Goal: Information Seeking & Learning: Compare options

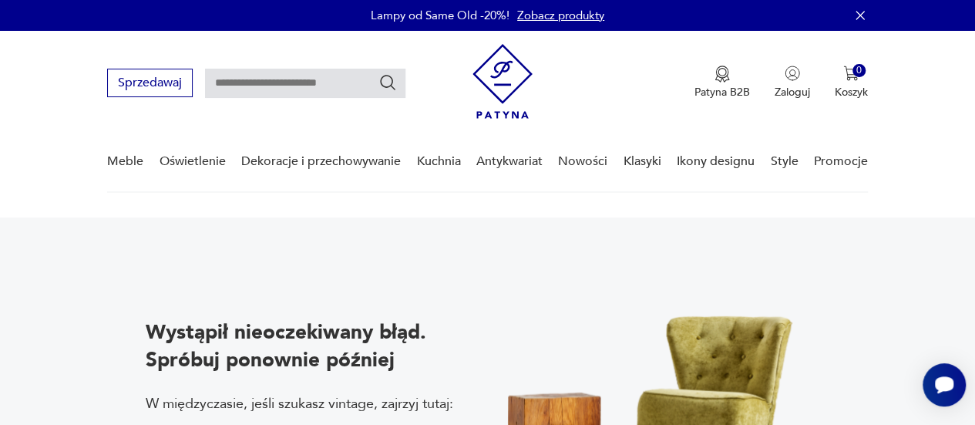
click at [498, 89] on img at bounding box center [502, 81] width 60 height 75
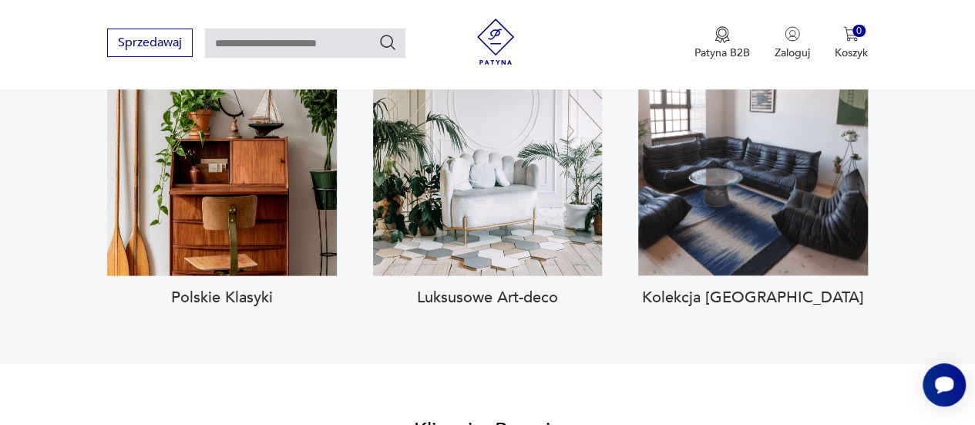
scroll to position [1609, 0]
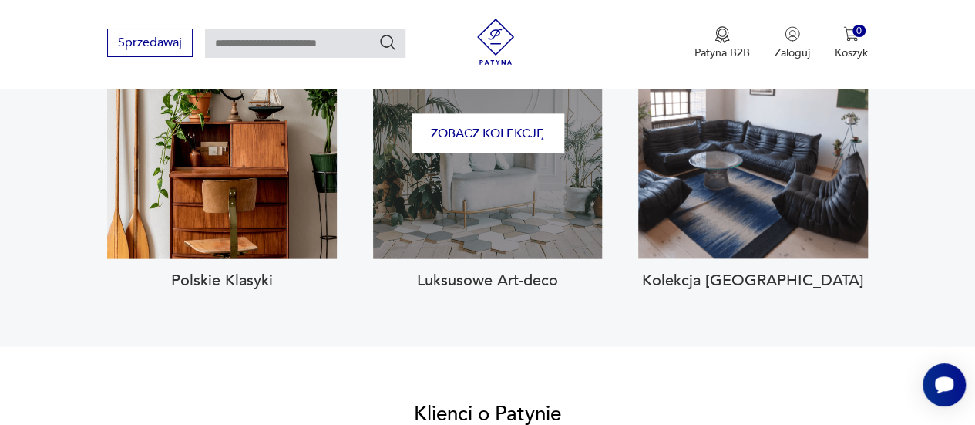
click at [480, 167] on div "Zobacz kolekcję" at bounding box center [488, 133] width 230 height 251
click at [507, 123] on button "Zobacz kolekcję" at bounding box center [488, 133] width 153 height 39
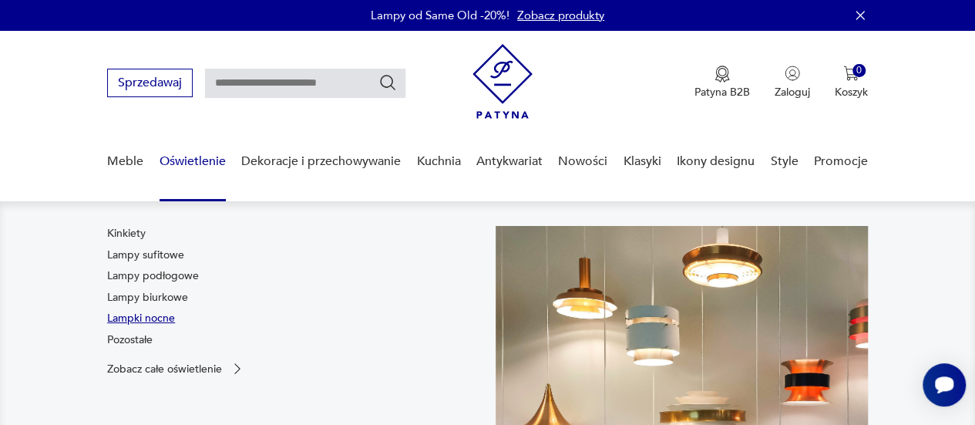
click at [133, 316] on link "Lampki nocne" at bounding box center [141, 318] width 68 height 15
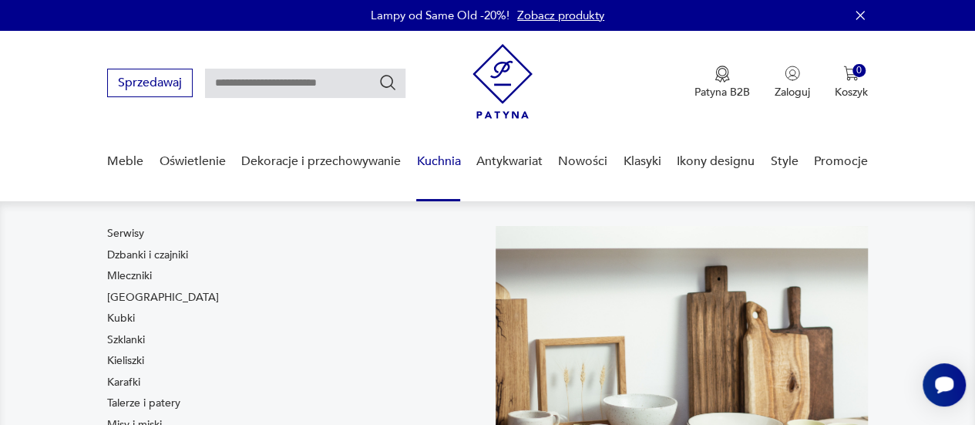
click at [454, 170] on link "Kuchnia" at bounding box center [438, 161] width 44 height 59
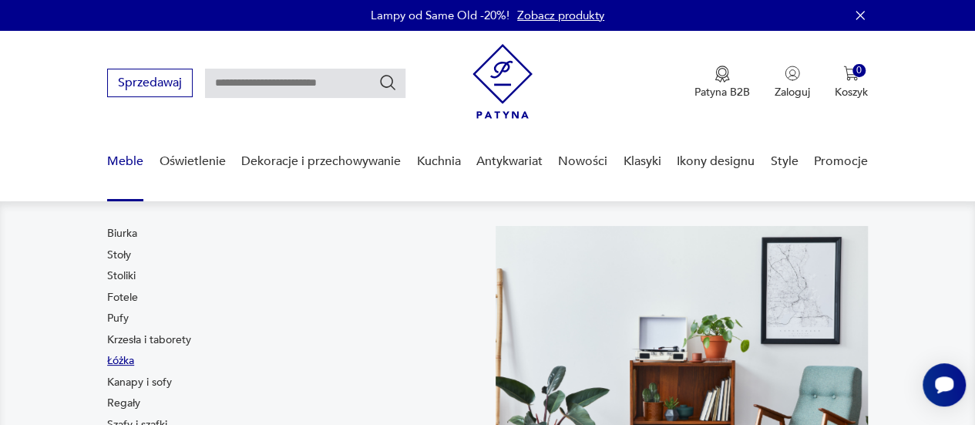
click at [126, 361] on link "Łóżka" at bounding box center [120, 360] width 27 height 15
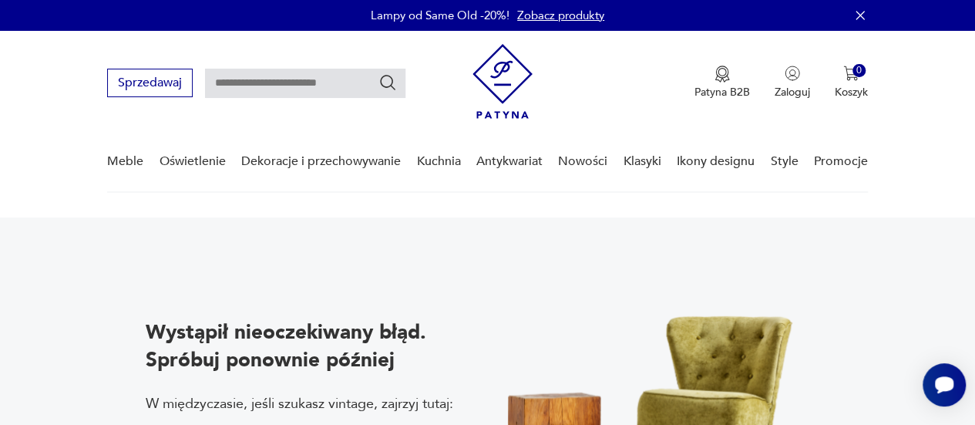
click at [511, 94] on img at bounding box center [502, 81] width 60 height 75
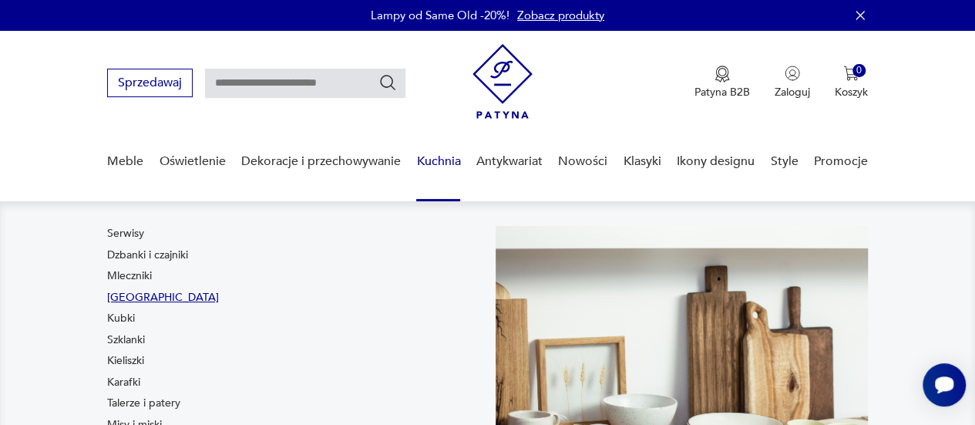
click at [131, 298] on link "[GEOGRAPHIC_DATA]" at bounding box center [163, 297] width 112 height 15
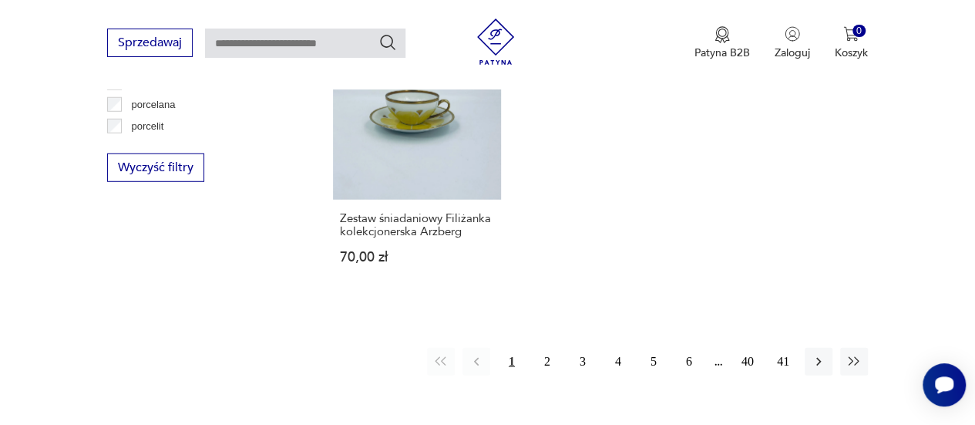
scroll to position [2134, 0]
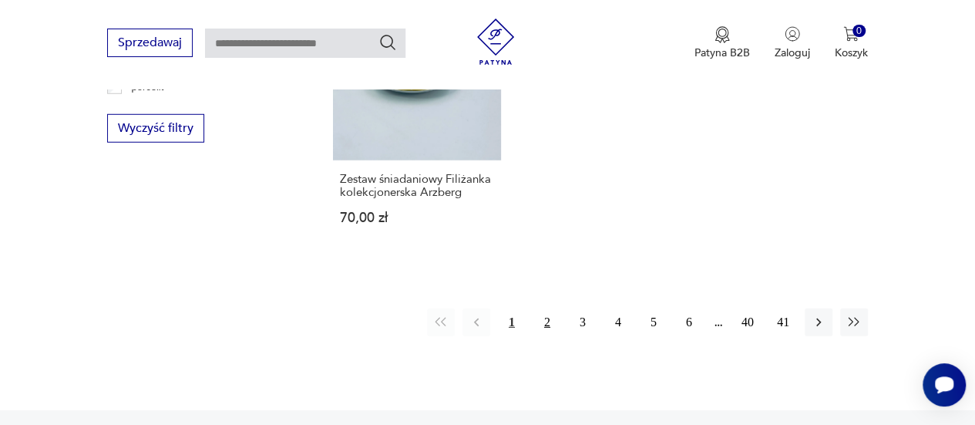
click at [549, 319] on button "2" at bounding box center [547, 322] width 28 height 28
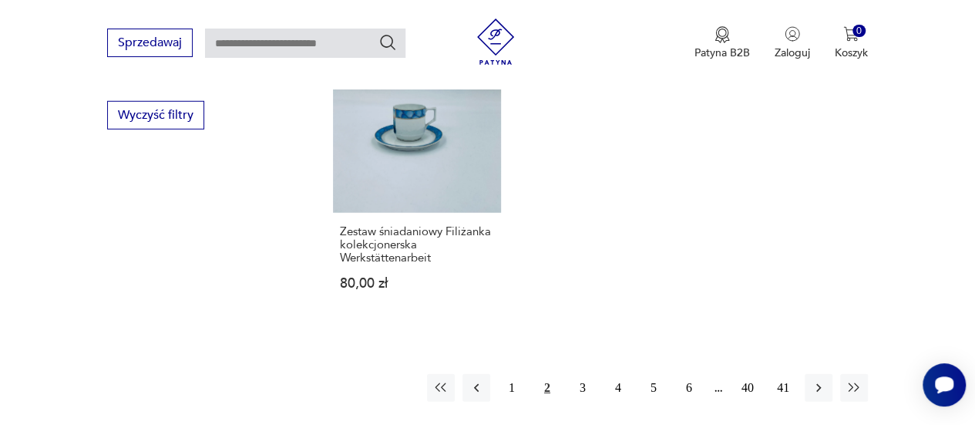
scroll to position [2155, 0]
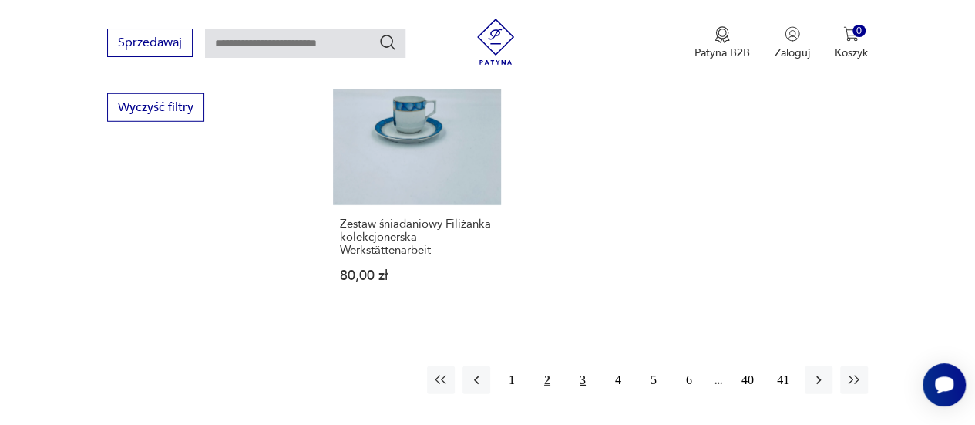
click at [576, 382] on button "3" at bounding box center [583, 380] width 28 height 28
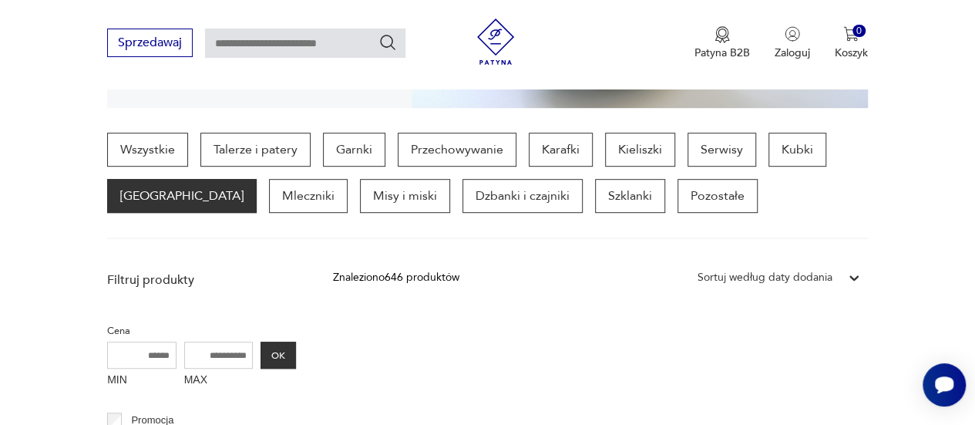
scroll to position [344, 0]
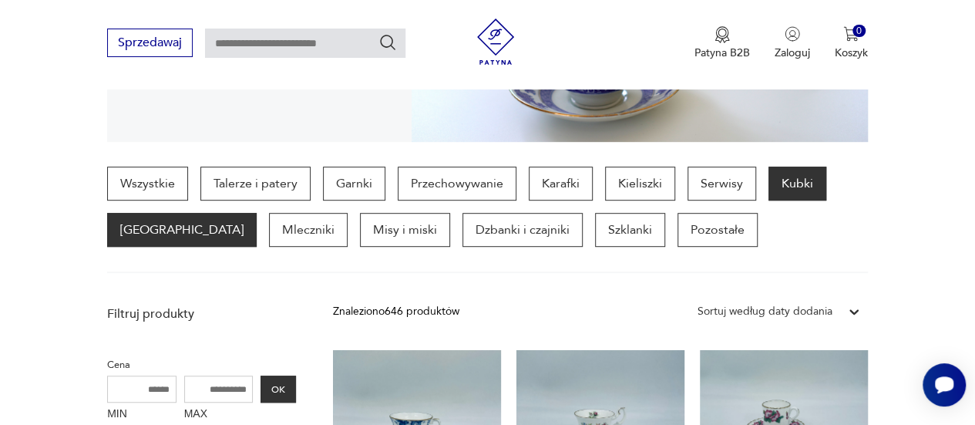
click at [782, 193] on p "Kubki" at bounding box center [797, 183] width 58 height 34
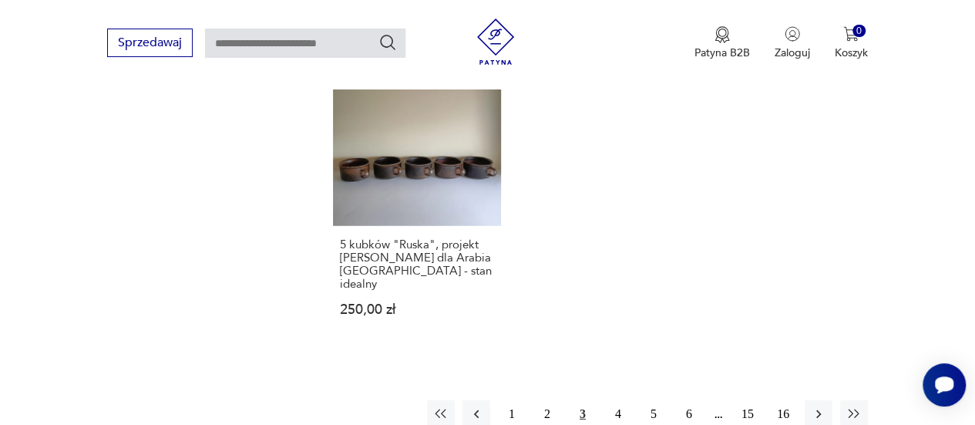
scroll to position [2155, 0]
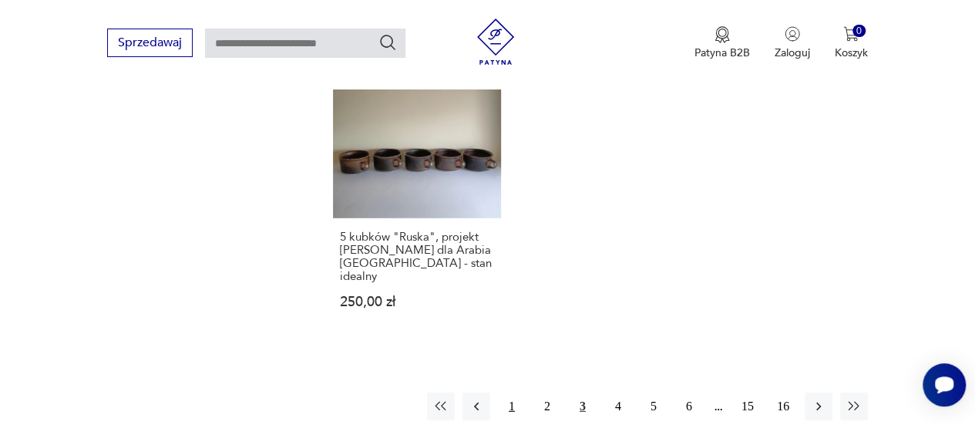
click at [510, 392] on button "1" at bounding box center [512, 406] width 28 height 28
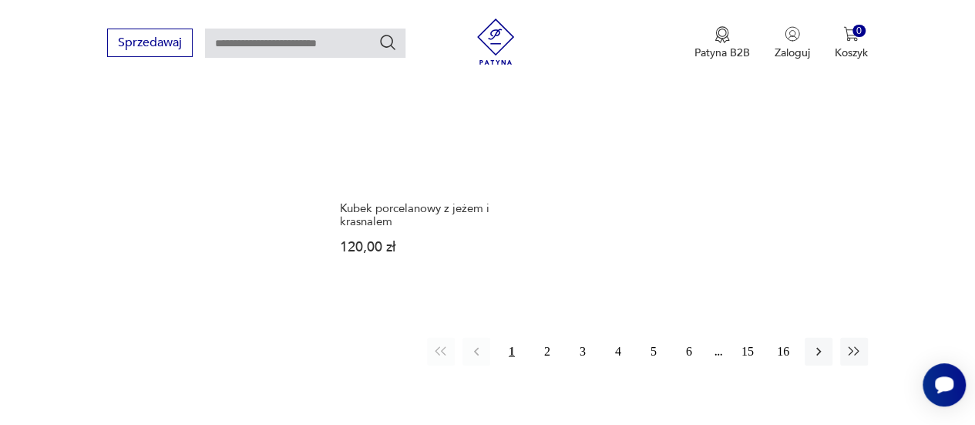
scroll to position [2232, 0]
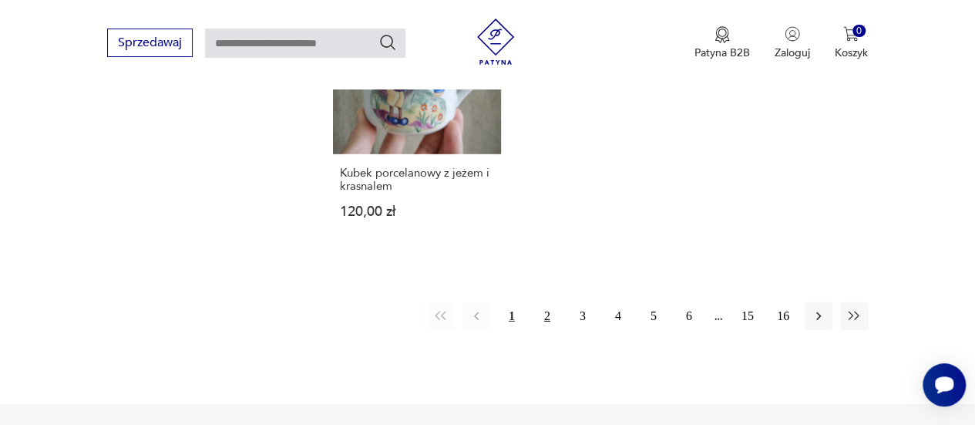
click at [542, 302] on button "2" at bounding box center [547, 316] width 28 height 28
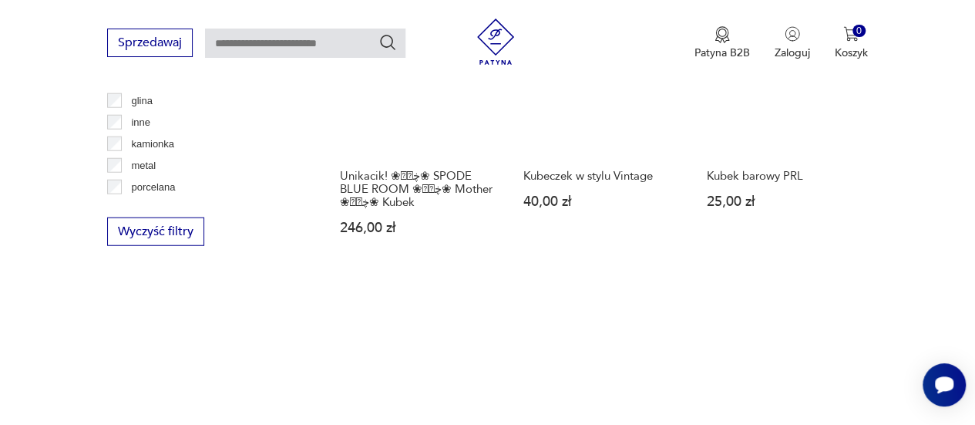
scroll to position [2079, 0]
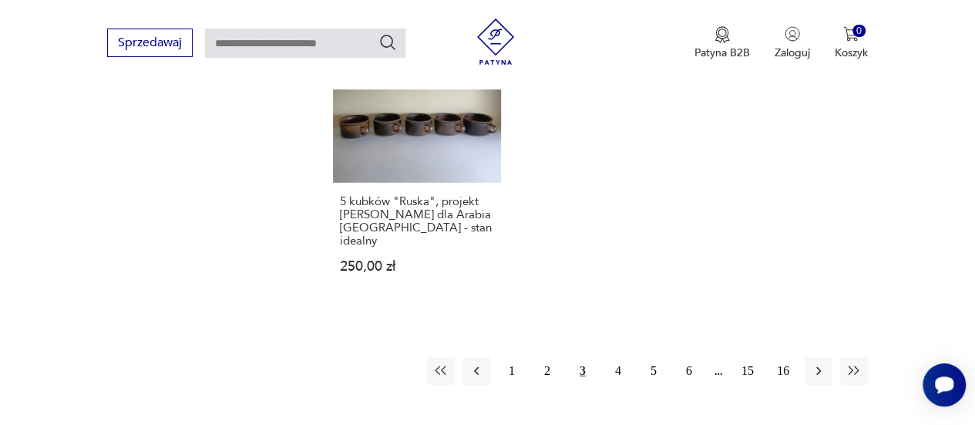
scroll to position [2218, 0]
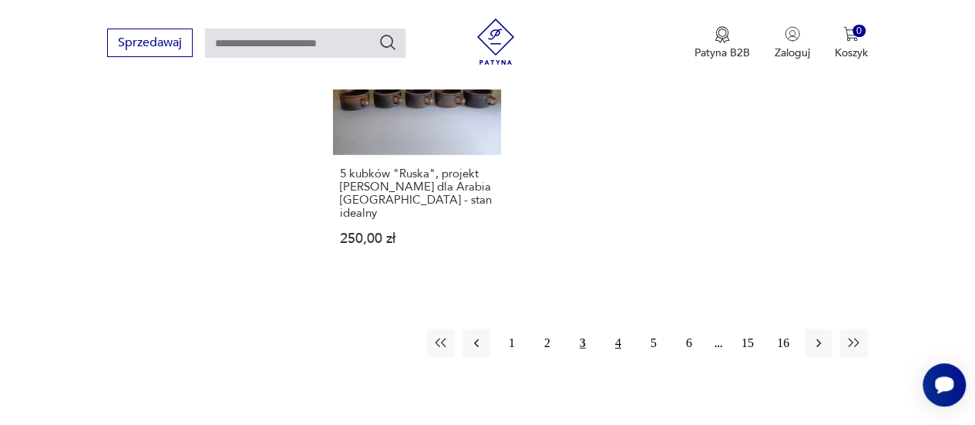
click at [617, 329] on button "4" at bounding box center [618, 343] width 28 height 28
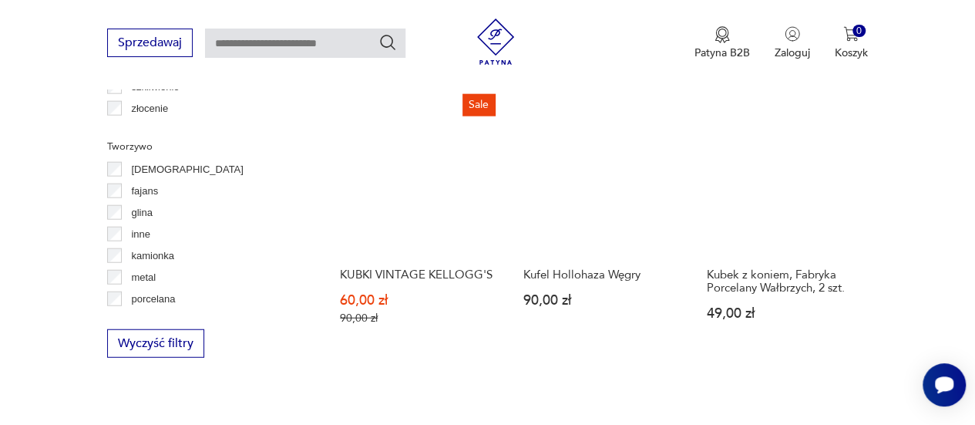
scroll to position [2217, 0]
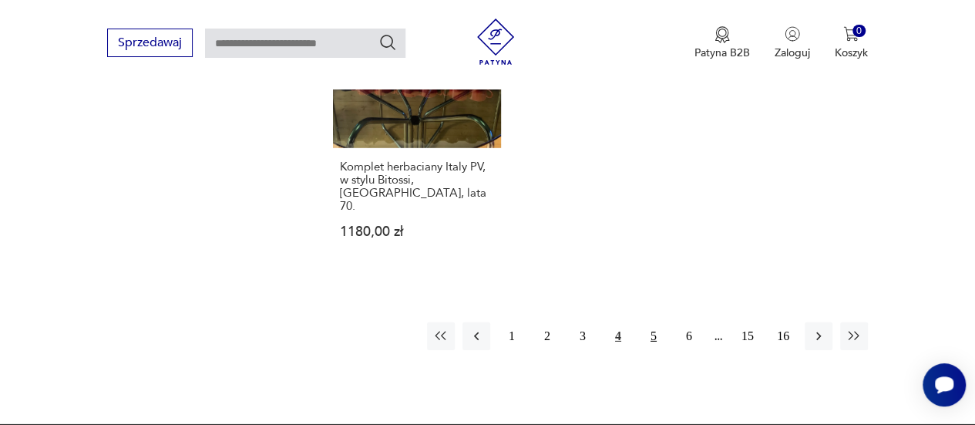
click at [660, 322] on button "5" at bounding box center [654, 336] width 28 height 28
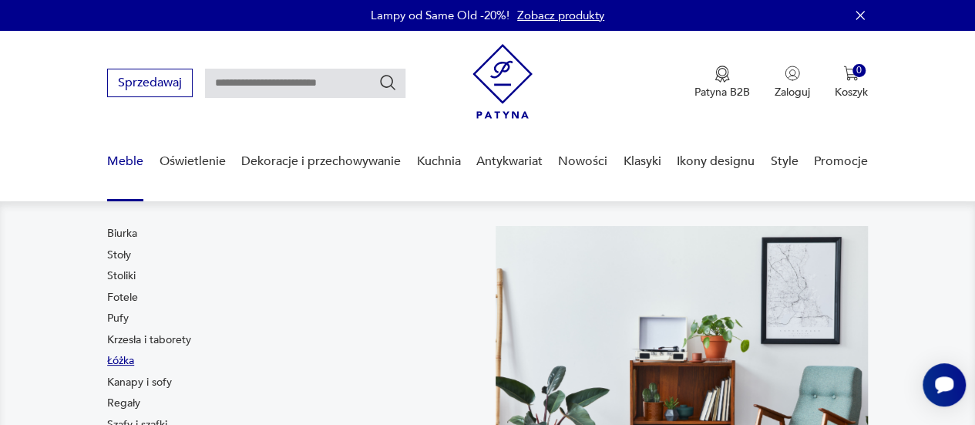
click at [117, 354] on link "Łóżka" at bounding box center [120, 360] width 27 height 15
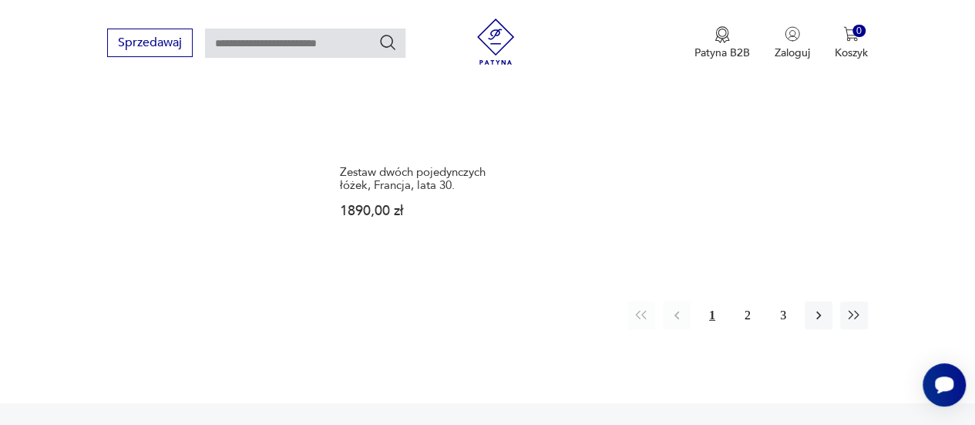
scroll to position [2312, 0]
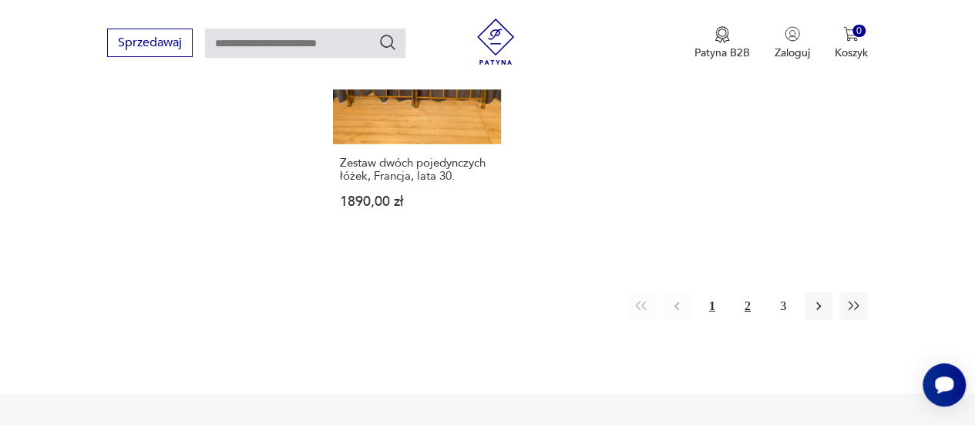
click at [745, 292] on button "2" at bounding box center [748, 306] width 28 height 28
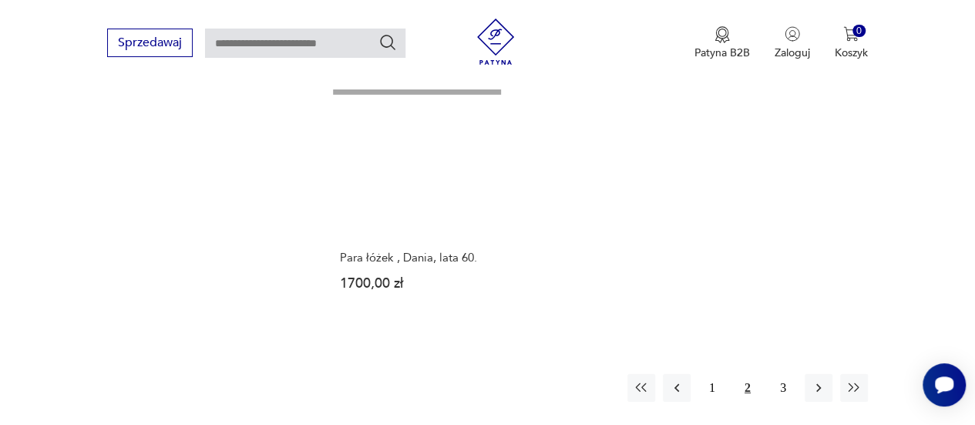
scroll to position [2190, 0]
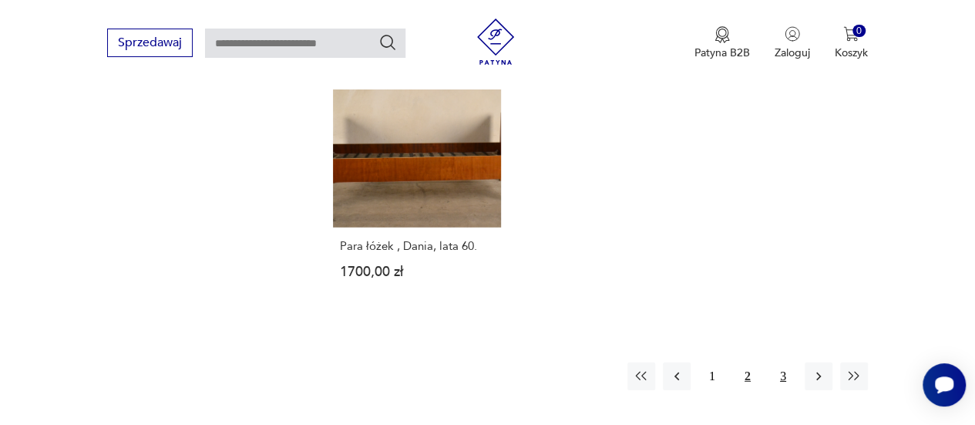
click at [775, 362] on button "3" at bounding box center [783, 376] width 28 height 28
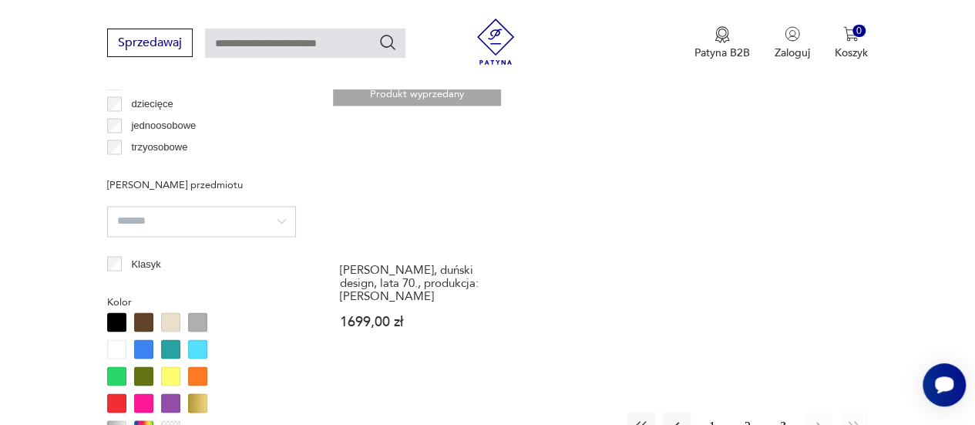
scroll to position [190, 0]
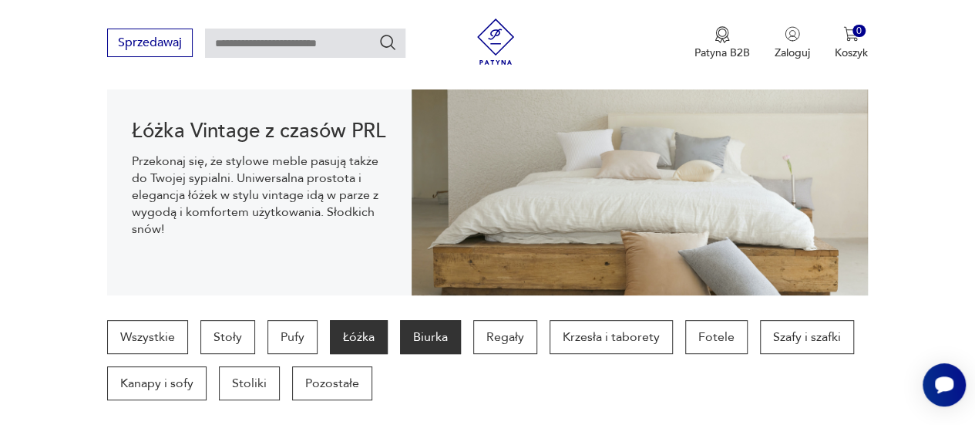
click at [428, 341] on p "Biurka" at bounding box center [430, 337] width 61 height 34
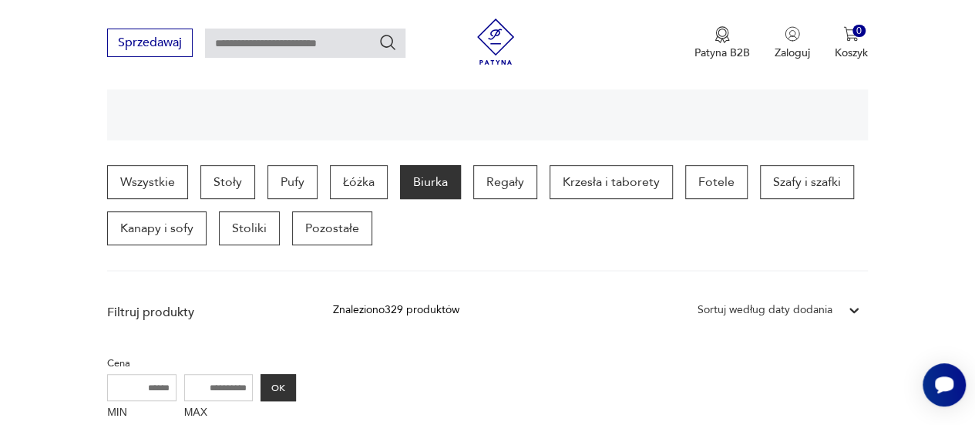
scroll to position [341, 0]
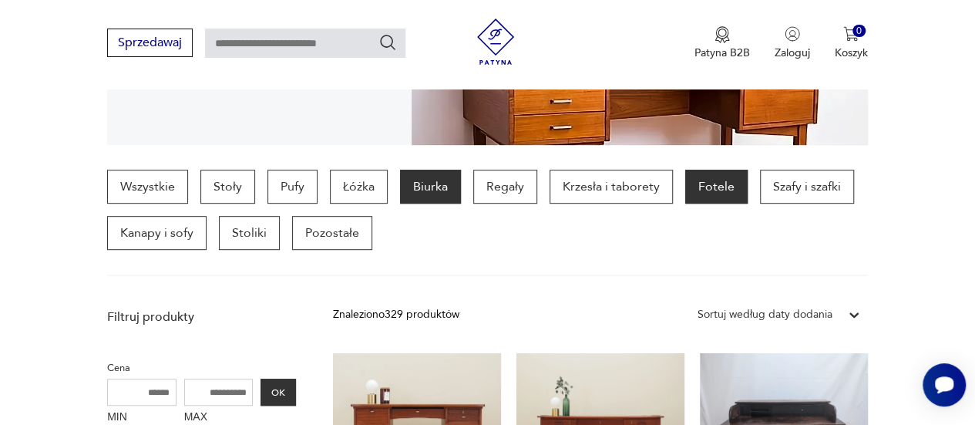
click at [724, 198] on p "Fotele" at bounding box center [716, 187] width 62 height 34
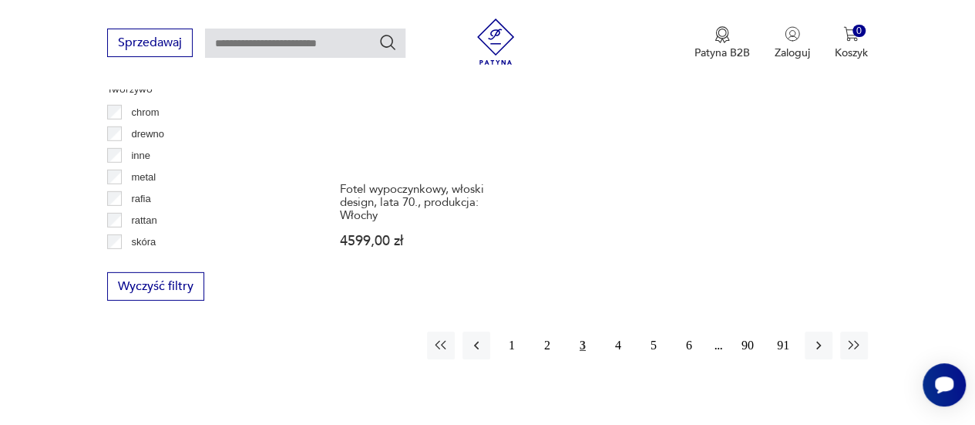
scroll to position [2308, 0]
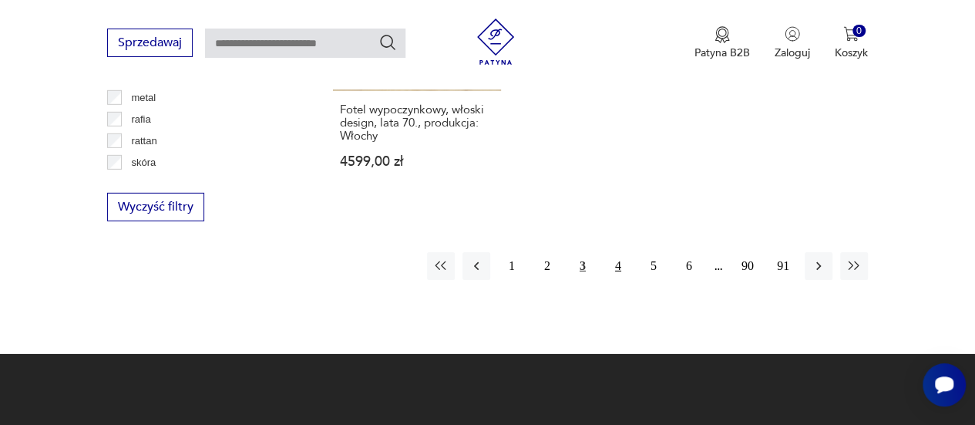
click at [613, 252] on button "4" at bounding box center [618, 266] width 28 height 28
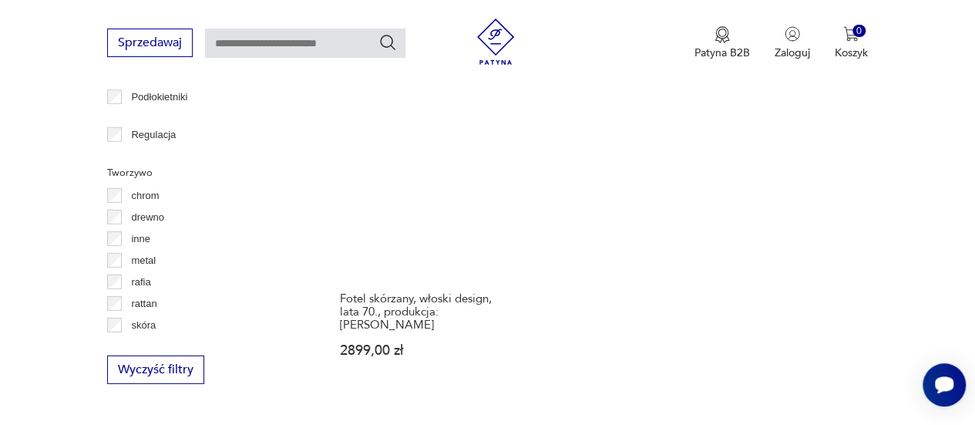
scroll to position [2161, 0]
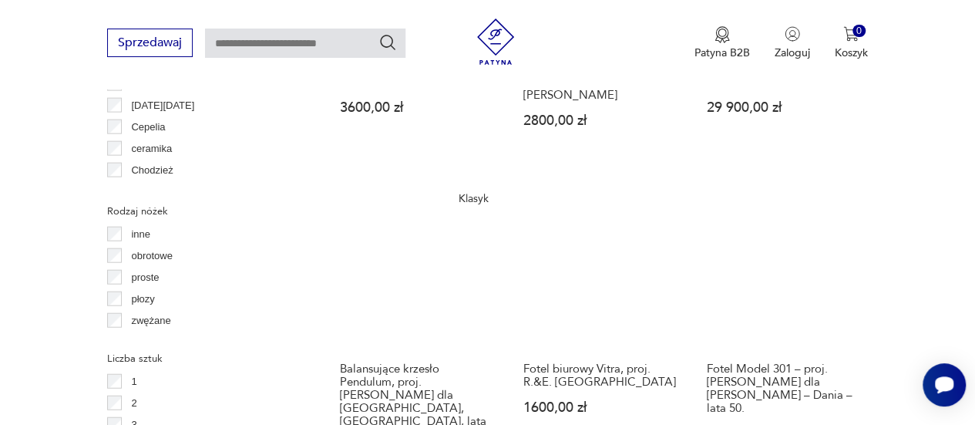
scroll to position [1771, 0]
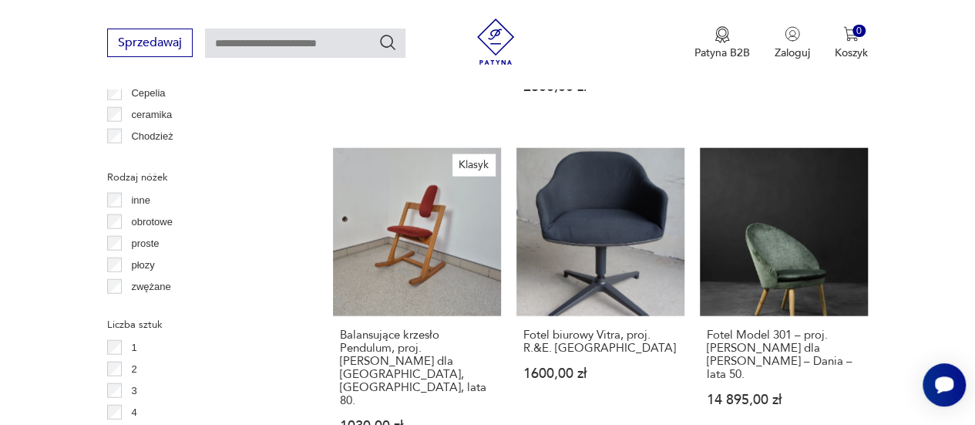
click at [301, 55] on input "text" at bounding box center [305, 43] width 200 height 29
type input "**********"
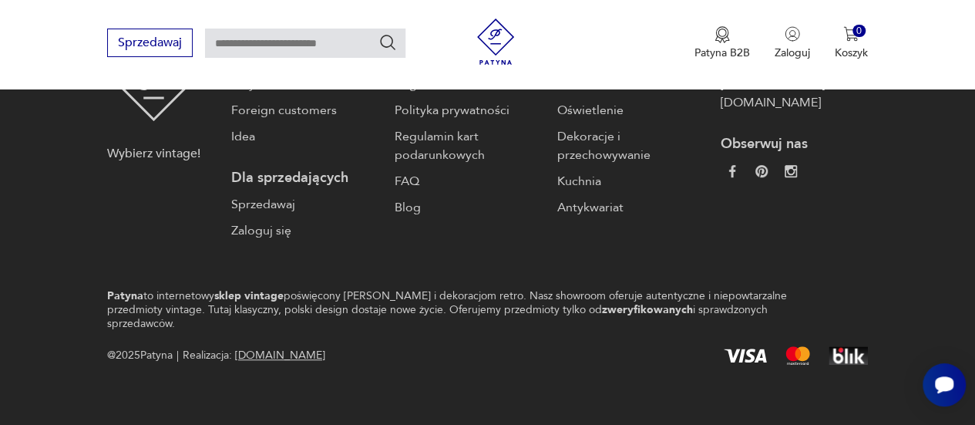
type input "**********"
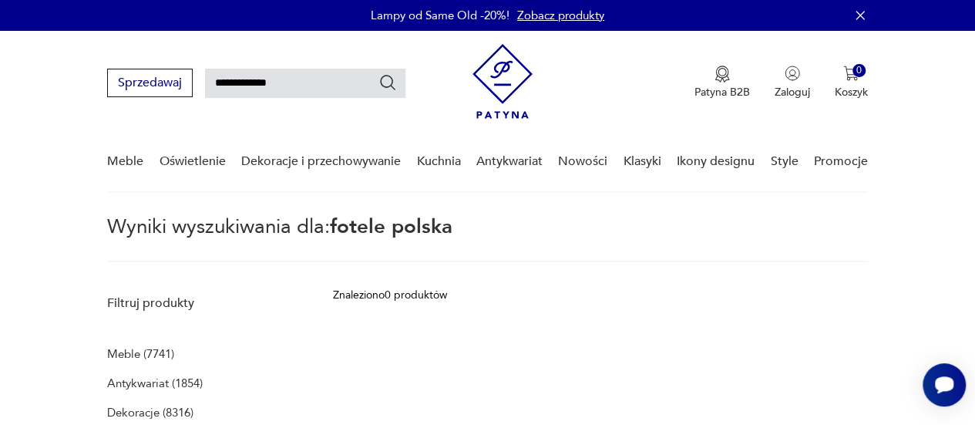
drag, startPoint x: 247, startPoint y: 76, endPoint x: 200, endPoint y: 81, distance: 46.6
click at [200, 81] on div "**********" at bounding box center [256, 83] width 298 height 29
type input "******"
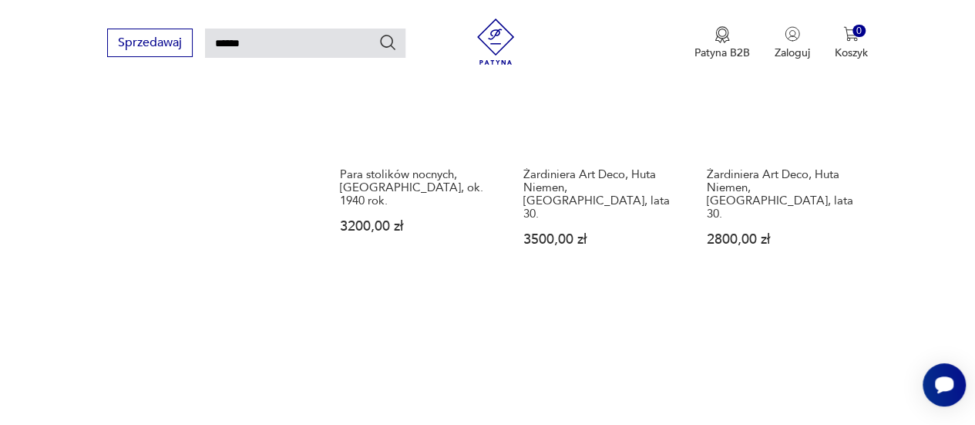
scroll to position [1736, 0]
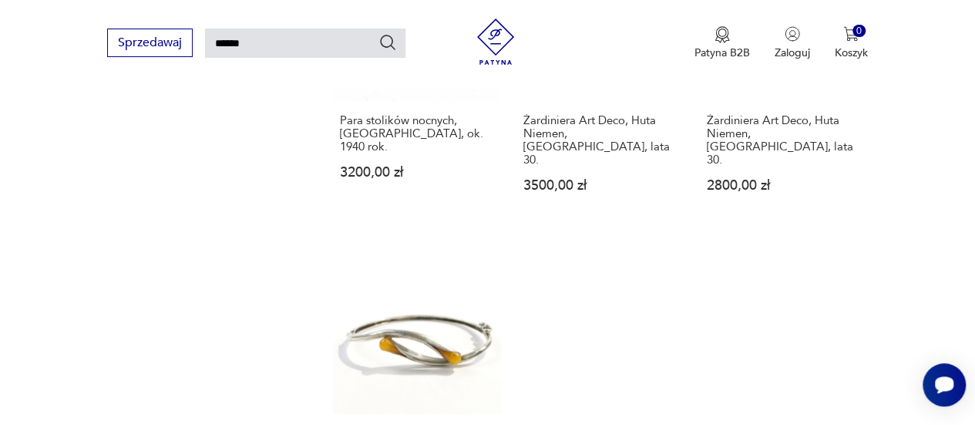
drag, startPoint x: 974, startPoint y: 312, endPoint x: 985, endPoint y: 308, distance: 11.7
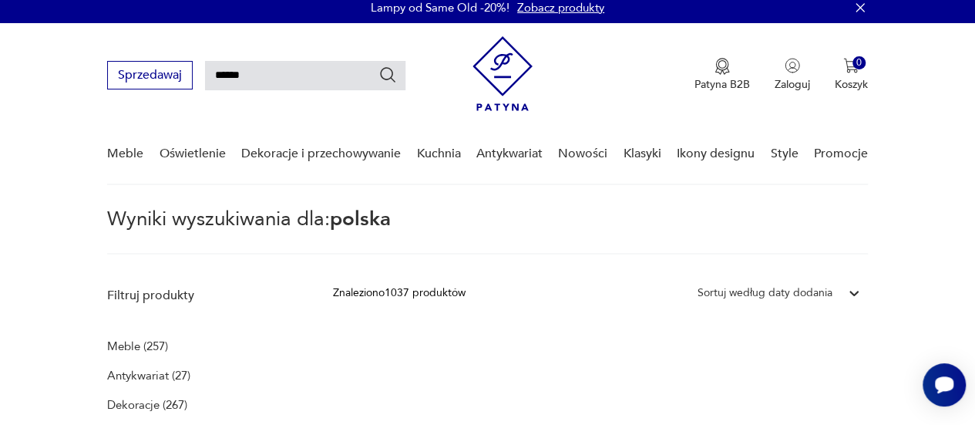
scroll to position [0, 0]
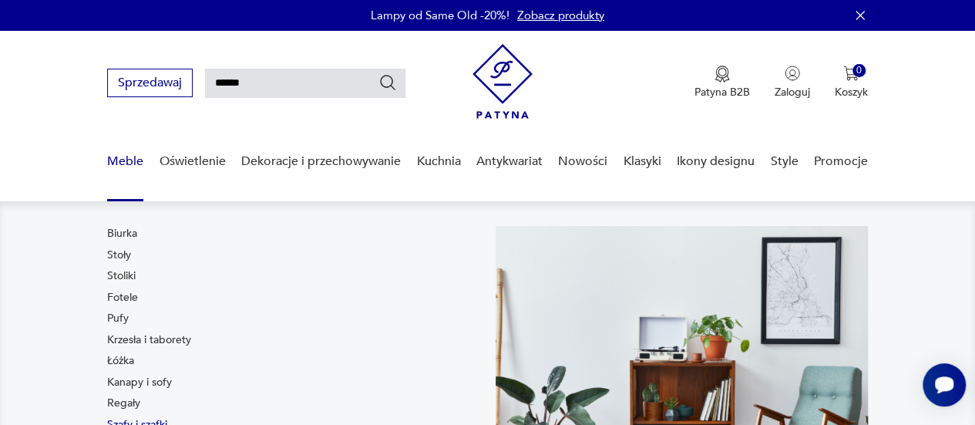
click at [150, 418] on link "Szafy i szafki" at bounding box center [137, 424] width 60 height 15
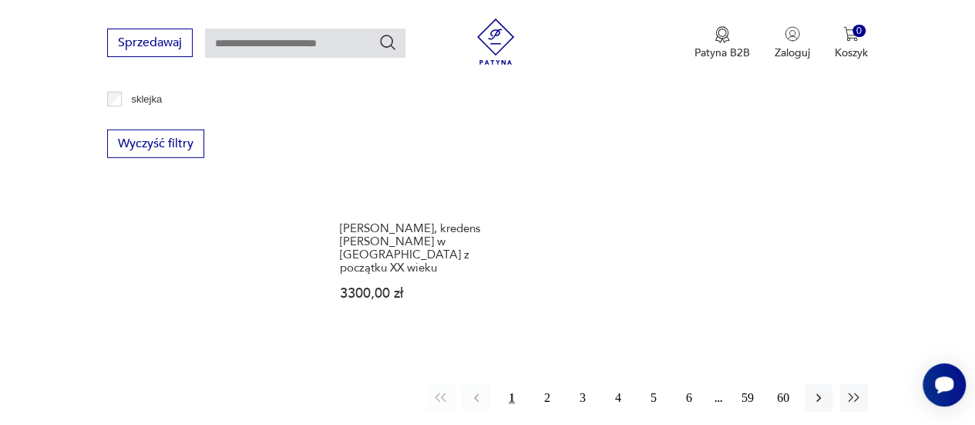
scroll to position [2207, 0]
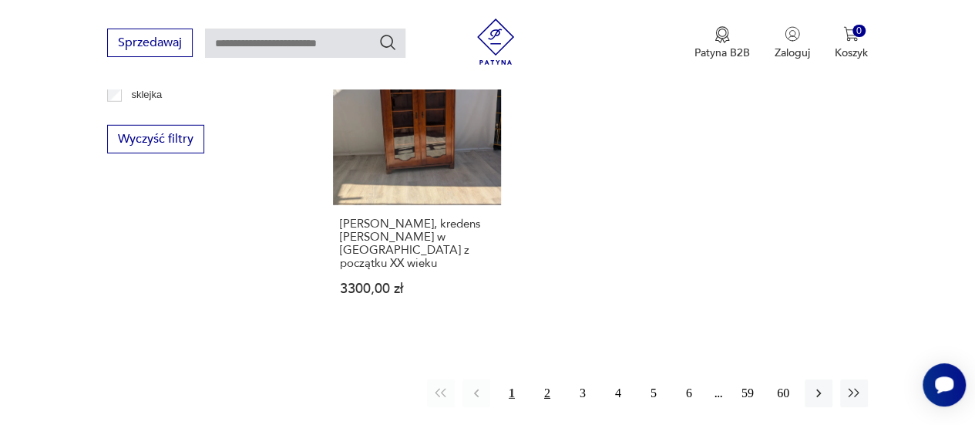
click at [552, 379] on button "2" at bounding box center [547, 393] width 28 height 28
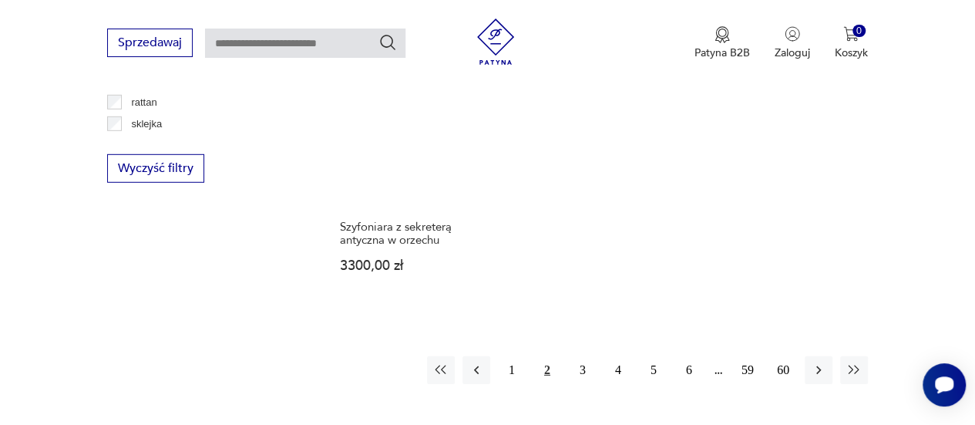
scroll to position [2187, 0]
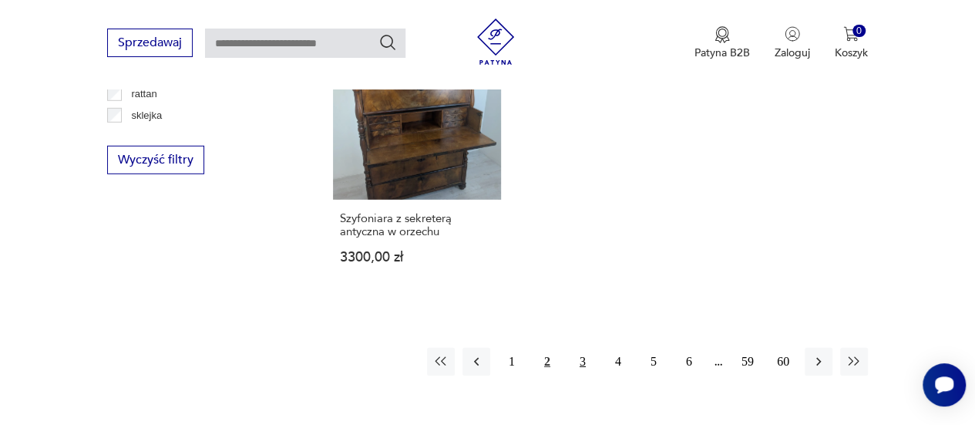
click at [580, 348] on button "3" at bounding box center [583, 362] width 28 height 28
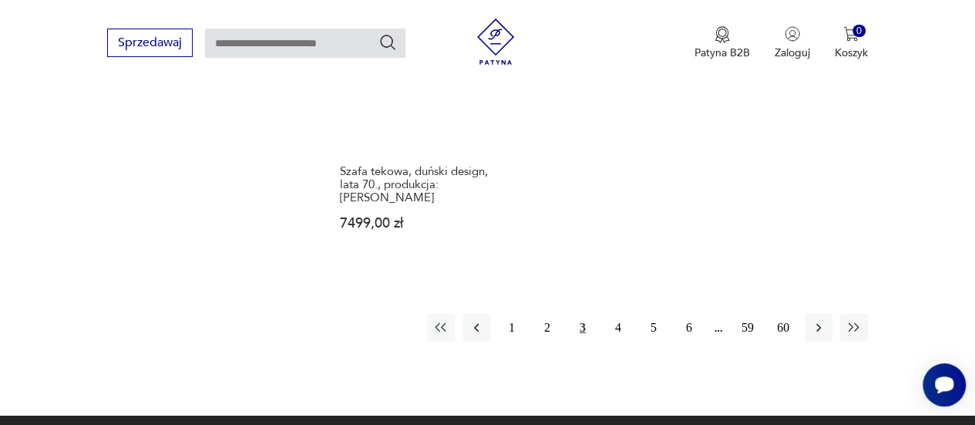
scroll to position [2391, 0]
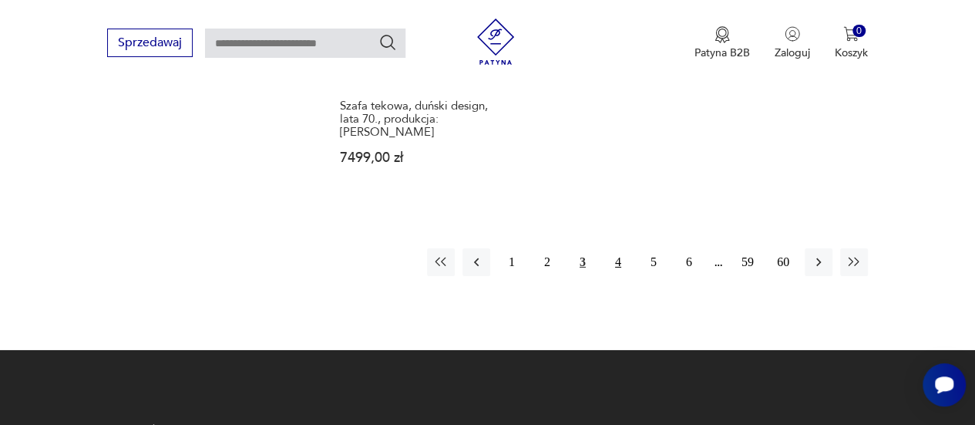
click at [629, 248] on button "4" at bounding box center [618, 262] width 28 height 28
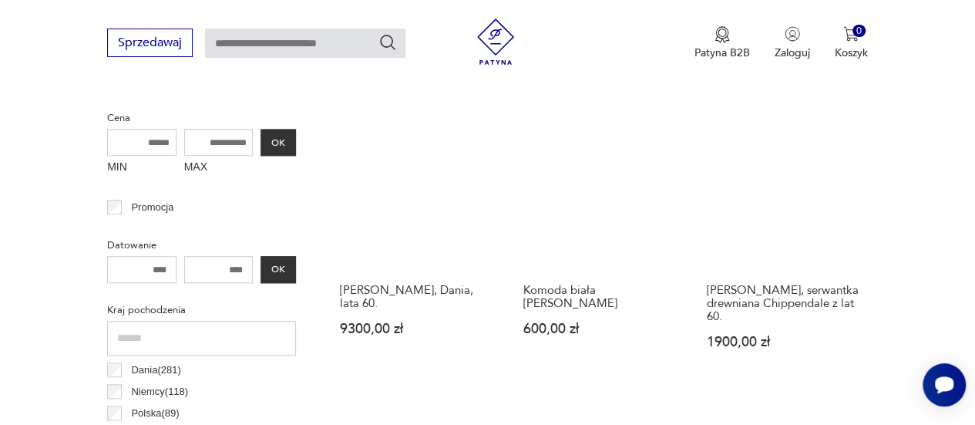
scroll to position [586, 0]
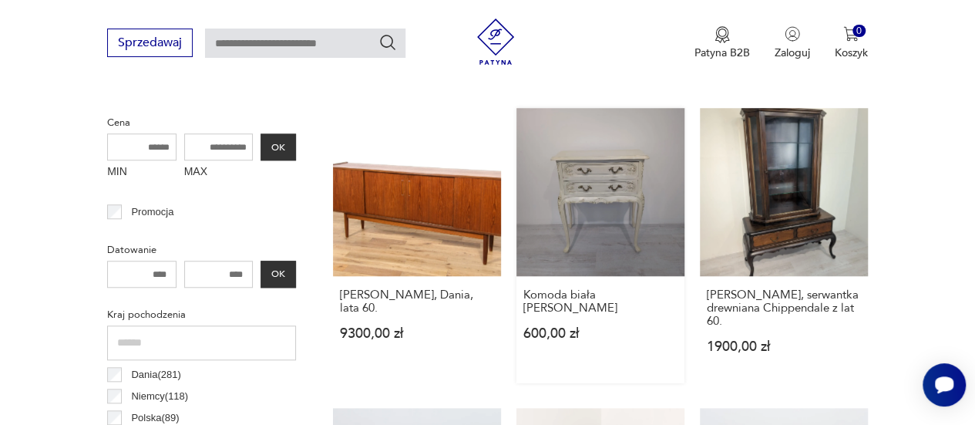
click at [631, 247] on link "Komoda biała Ludwik XV 600,00 zł" at bounding box center [600, 245] width 168 height 275
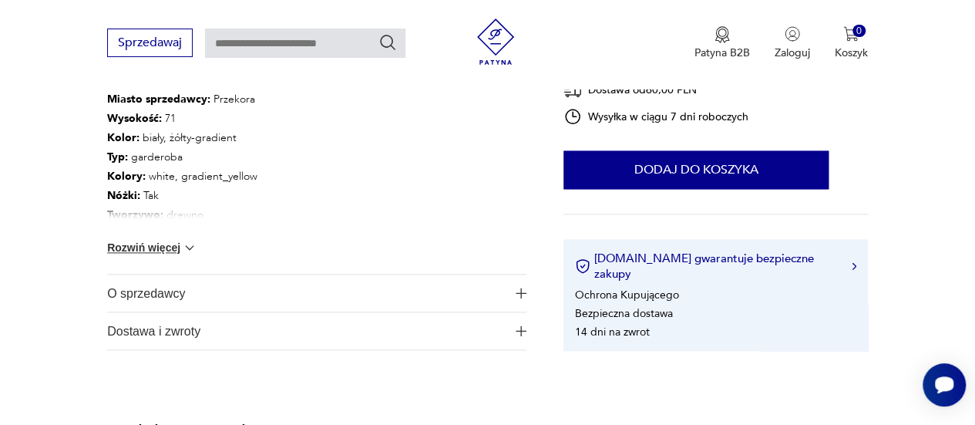
scroll to position [901, 0]
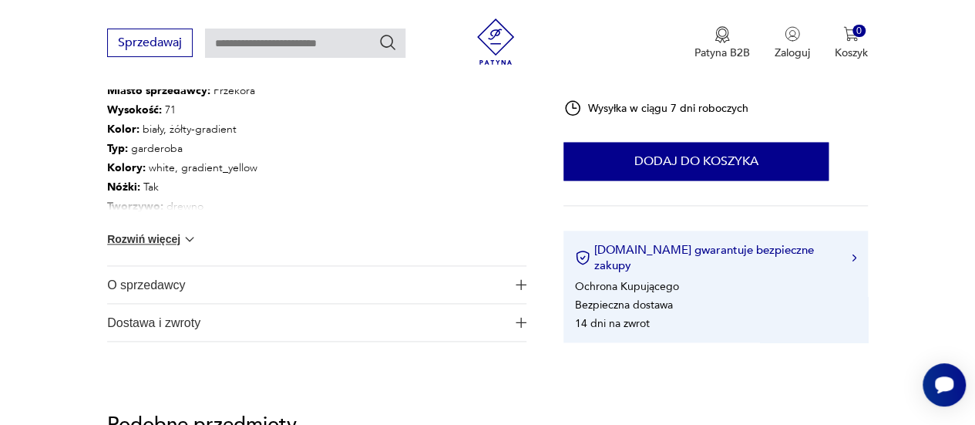
click at [167, 241] on button "Rozwiń więcej" at bounding box center [151, 238] width 89 height 15
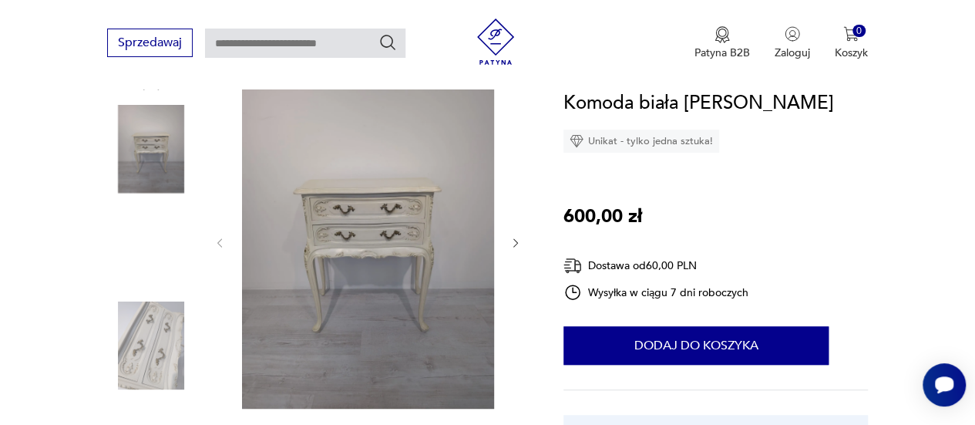
scroll to position [185, 0]
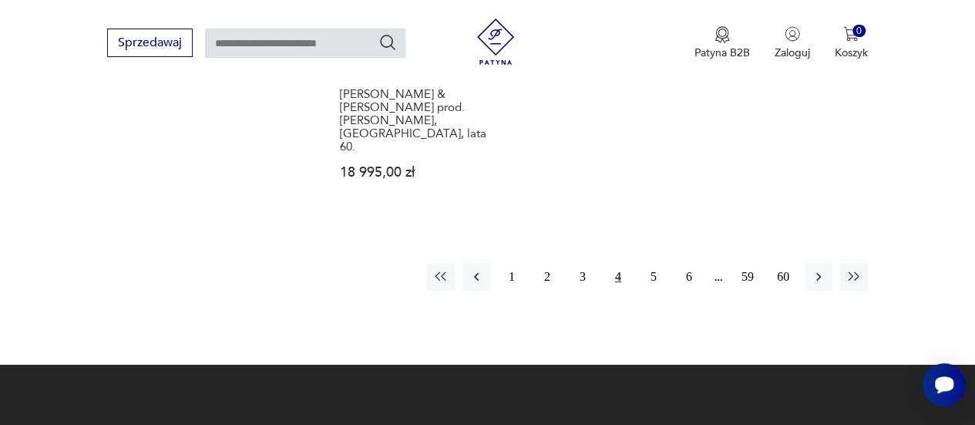
scroll to position [2303, 0]
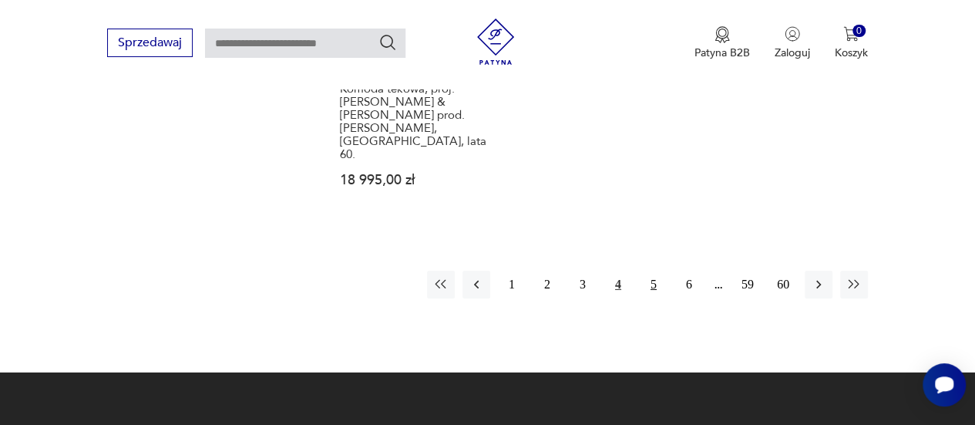
click at [658, 271] on button "5" at bounding box center [654, 285] width 28 height 28
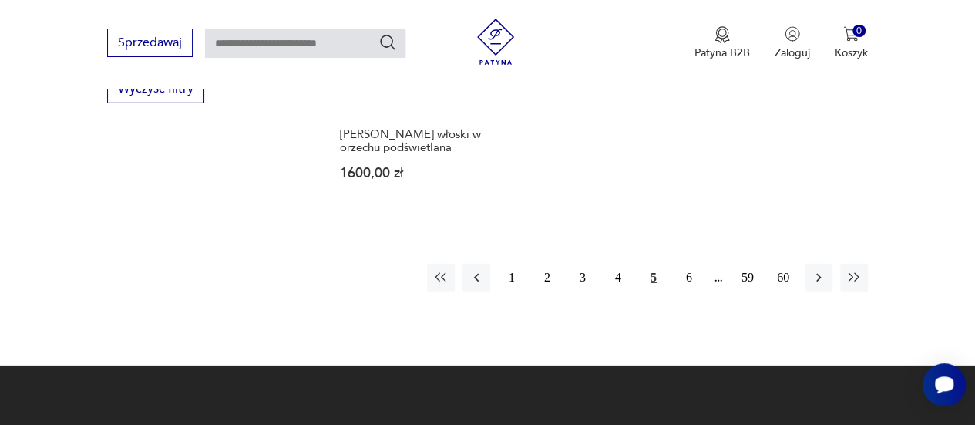
scroll to position [2254, 0]
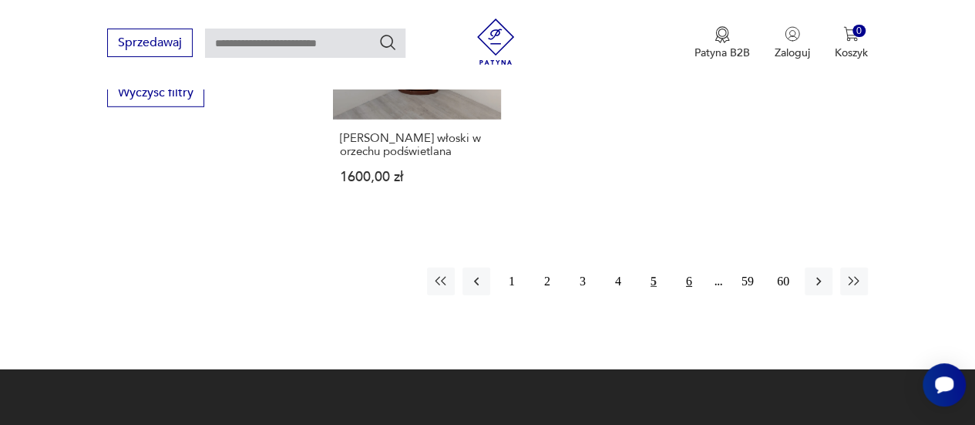
click at [692, 267] on button "6" at bounding box center [689, 281] width 28 height 28
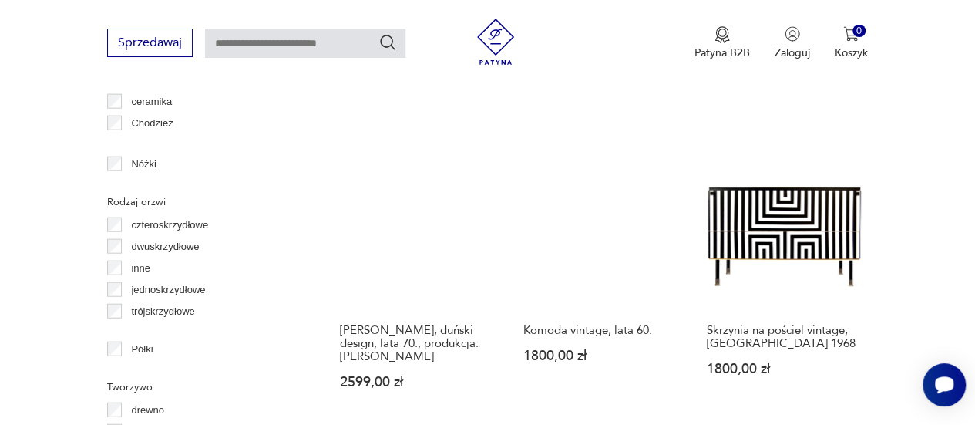
scroll to position [1711, 0]
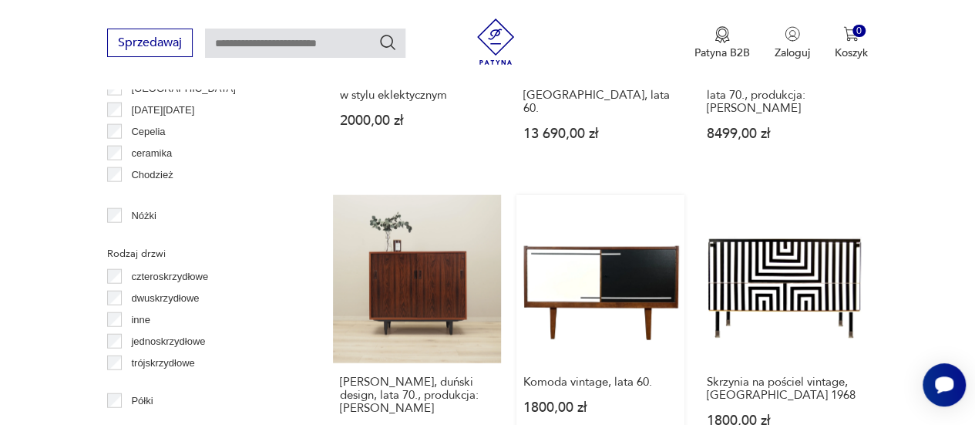
click at [573, 306] on link "Komoda vintage, lata 60. 1800,00 zł" at bounding box center [600, 332] width 168 height 275
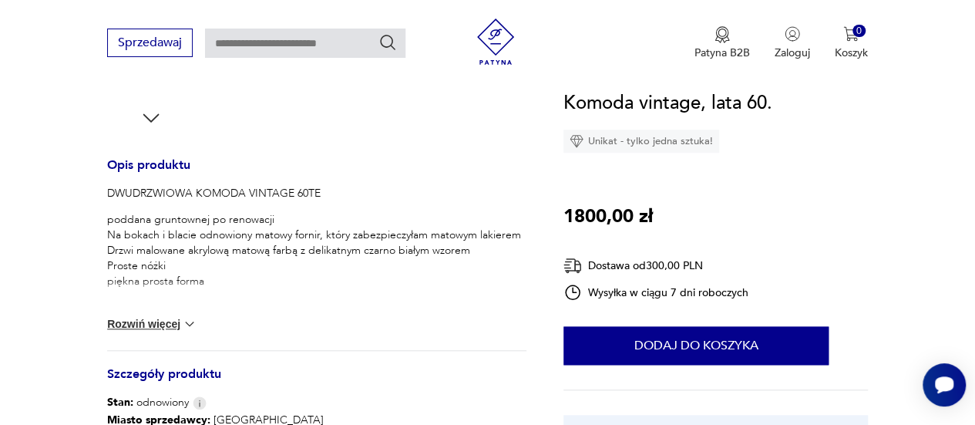
scroll to position [589, 0]
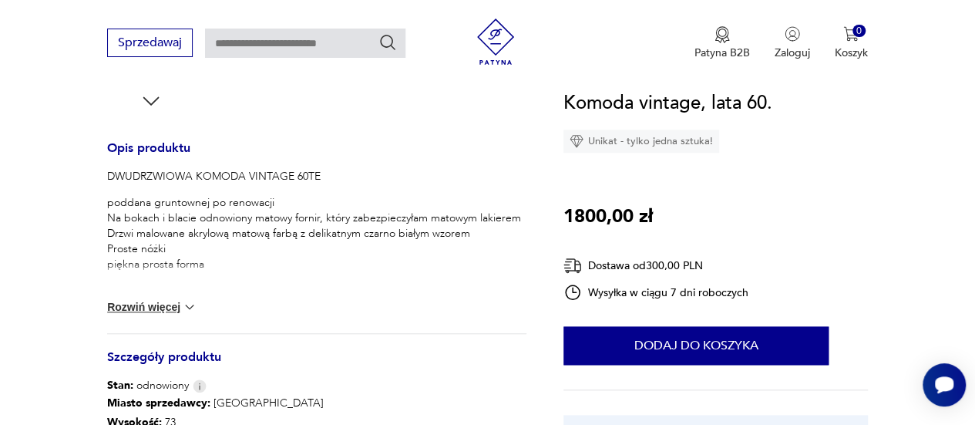
click at [168, 308] on button "Rozwiń więcej" at bounding box center [151, 306] width 89 height 15
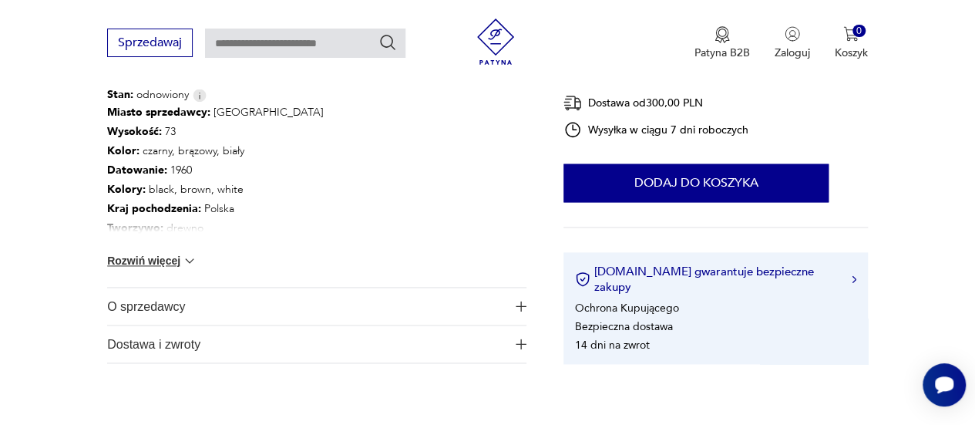
scroll to position [839, 0]
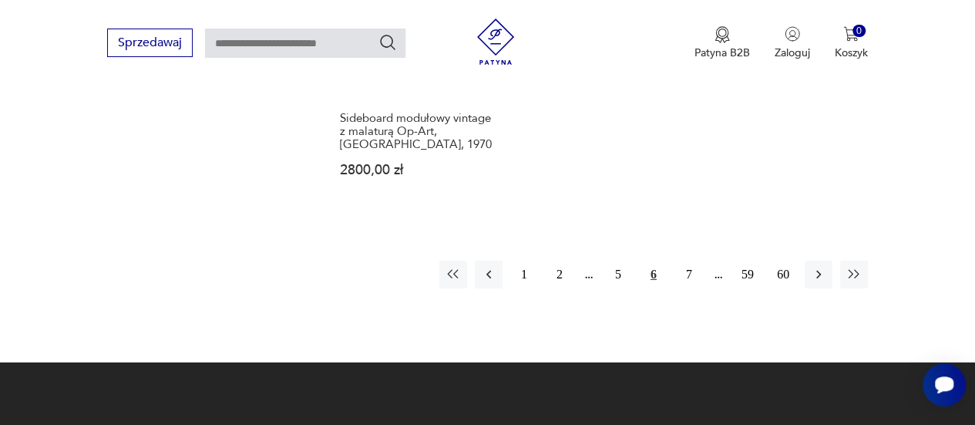
scroll to position [2313, 0]
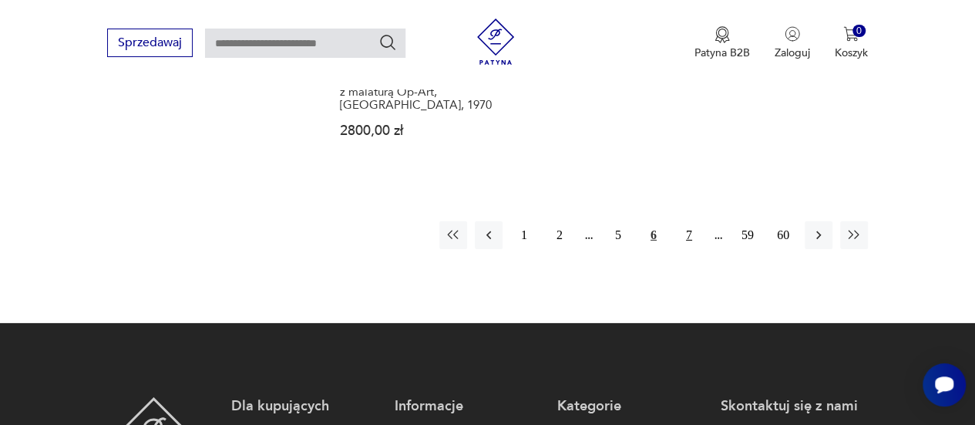
click at [697, 230] on button "7" at bounding box center [689, 235] width 28 height 28
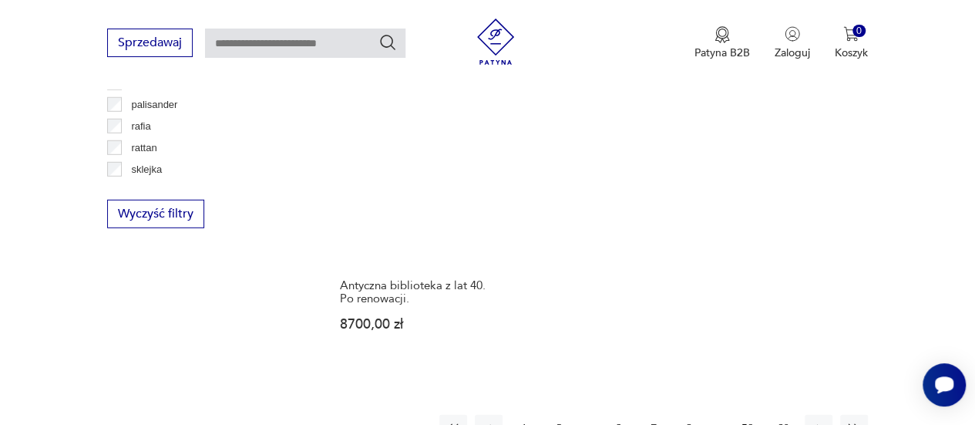
scroll to position [2239, 0]
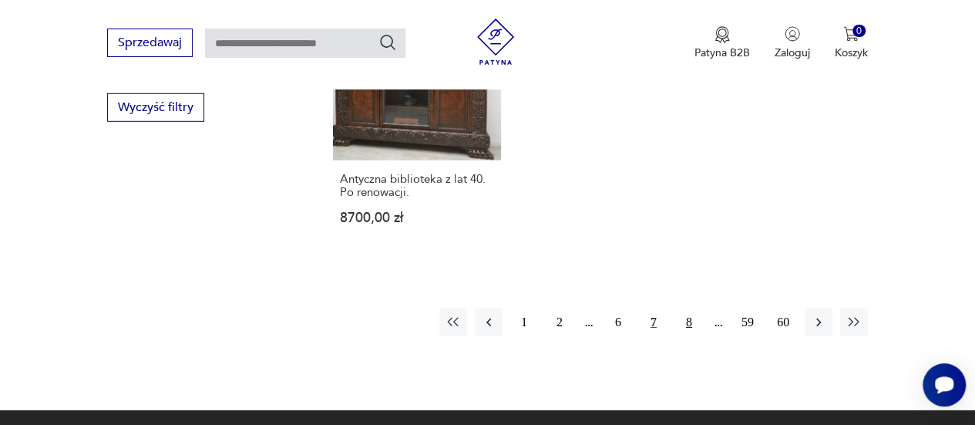
click at [691, 308] on button "8" at bounding box center [689, 322] width 28 height 28
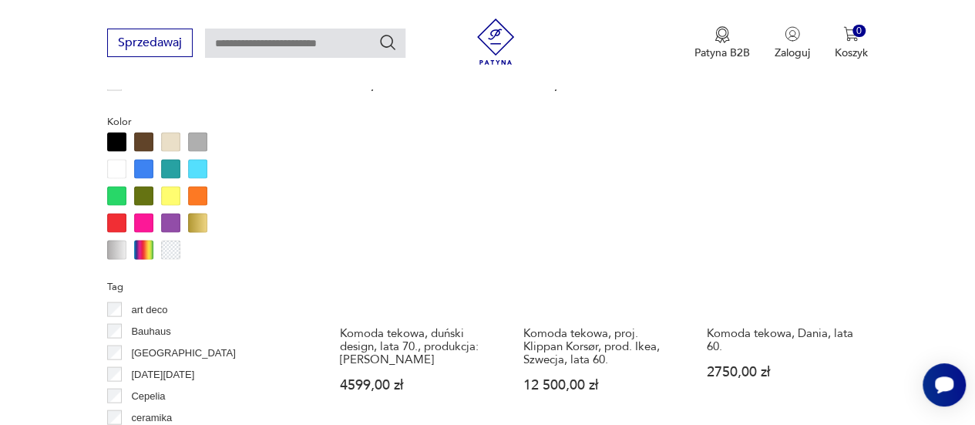
scroll to position [1452, 0]
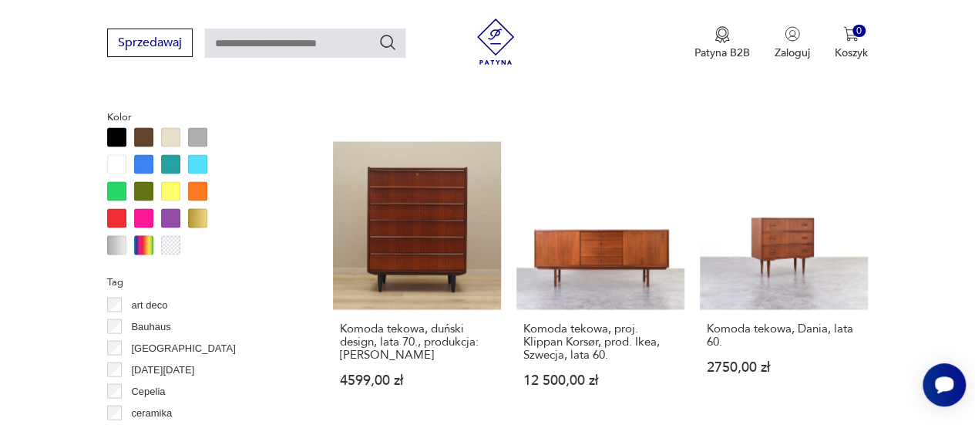
click at [125, 157] on div at bounding box center [116, 163] width 19 height 19
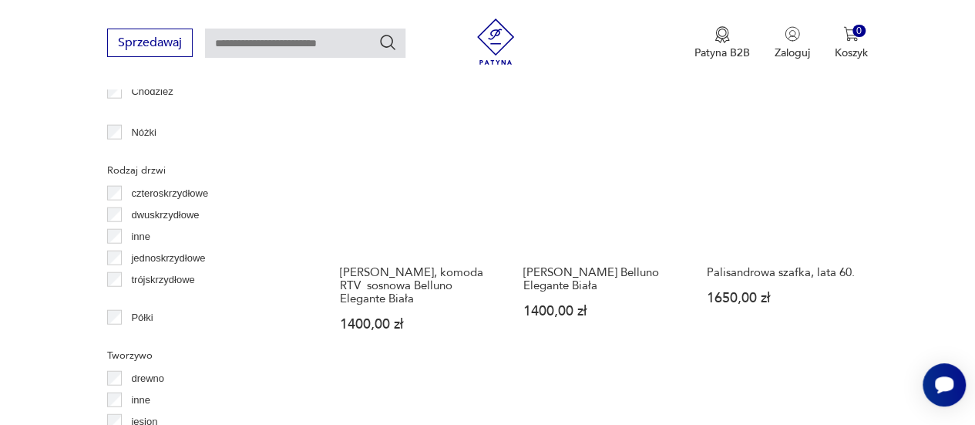
scroll to position [1803, 0]
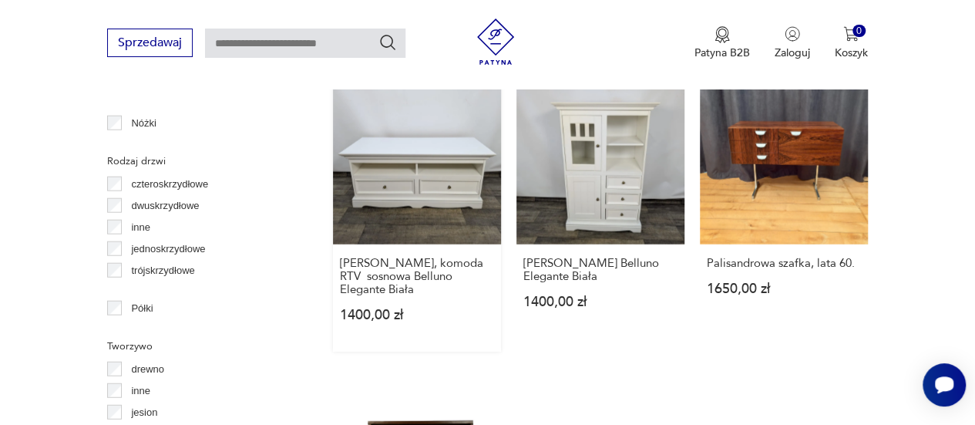
click at [429, 197] on link "Szafka, komoda RTV sosnowa Belluno Elegante Biała 1400,00 zł" at bounding box center [417, 213] width 168 height 275
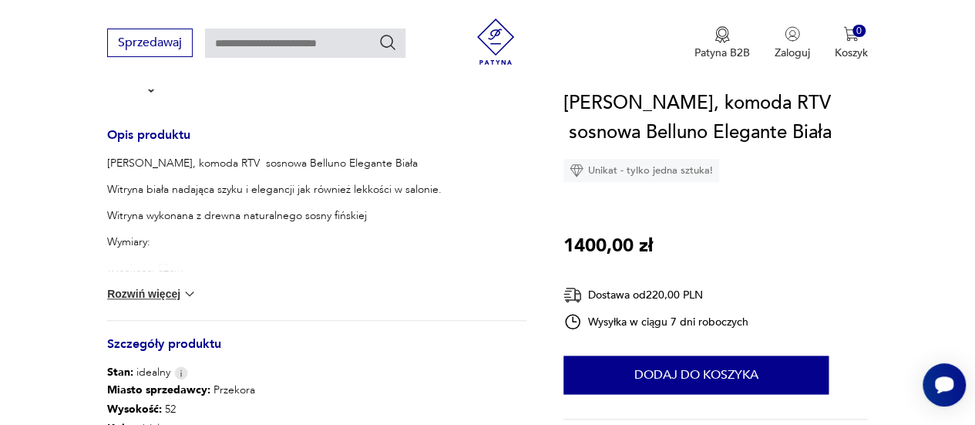
scroll to position [615, 0]
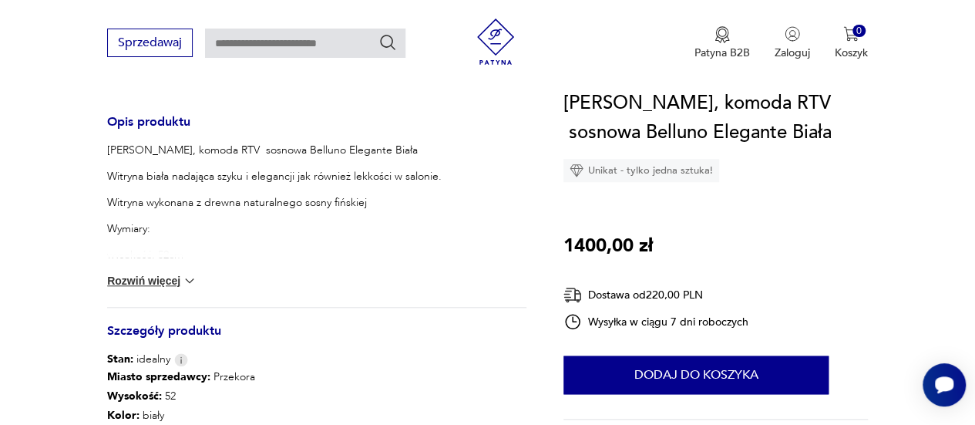
click at [166, 289] on div "Szafka, komoda RTV sosnowa Belluno Elegante Biała Witryna biała nadająca szyku …" at bounding box center [316, 225] width 419 height 164
click at [168, 281] on button "Rozwiń więcej" at bounding box center [151, 280] width 89 height 15
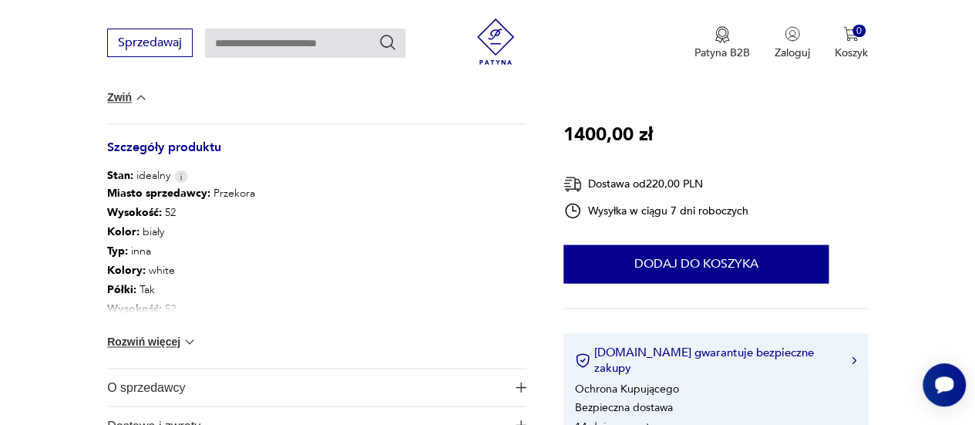
scroll to position [1067, 0]
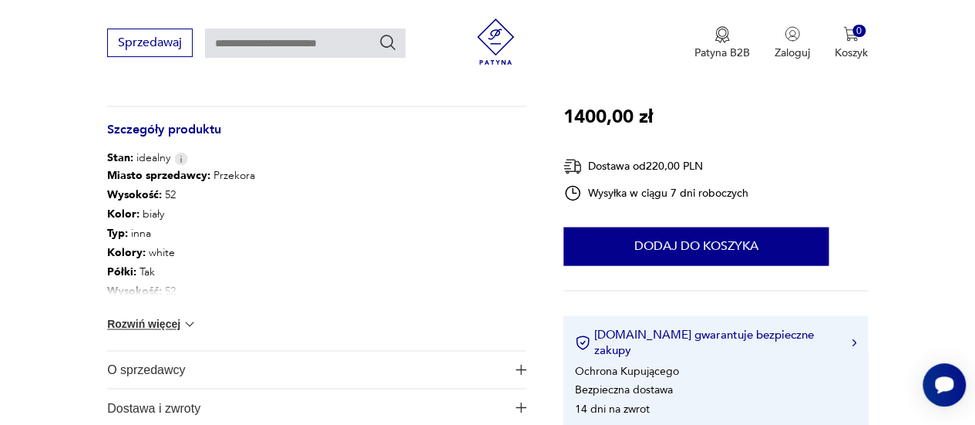
click at [145, 323] on button "Rozwiń więcej" at bounding box center [151, 323] width 89 height 15
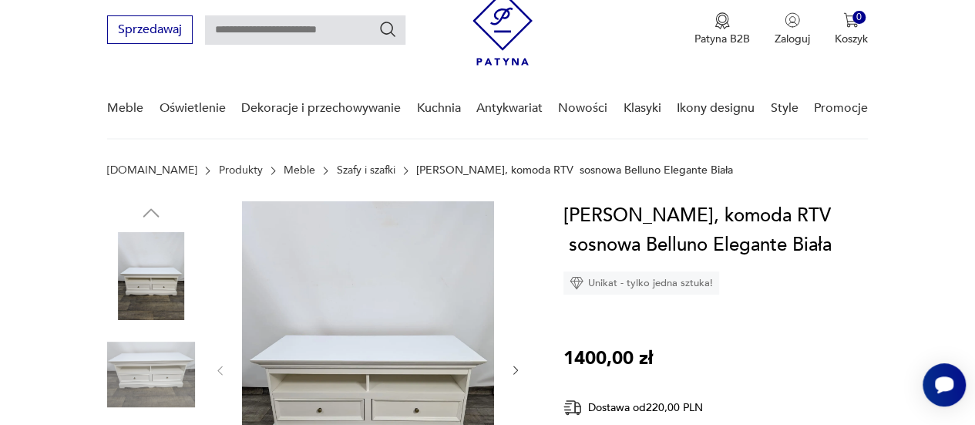
scroll to position [0, 0]
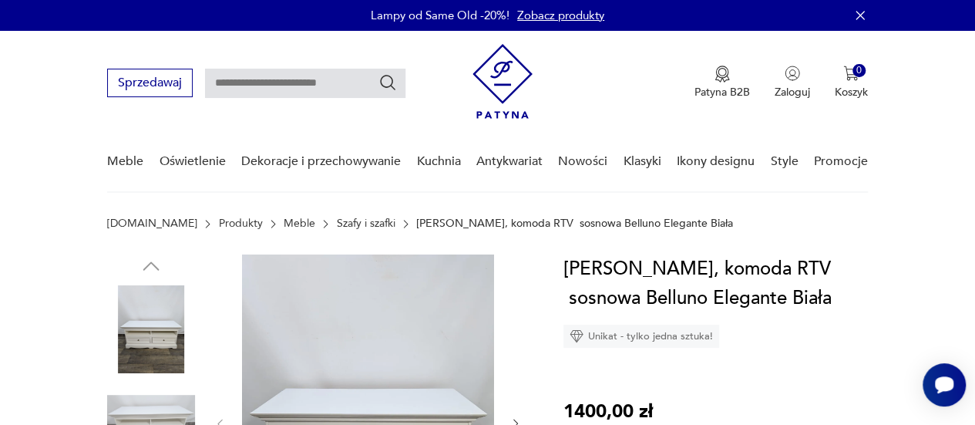
click at [956, 121] on nav "Sprzedawaj Patyna B2B Zaloguj 0 Koszyk Twój koszyk ( 0 ) Brak produktów w koszy…" at bounding box center [487, 112] width 975 height 162
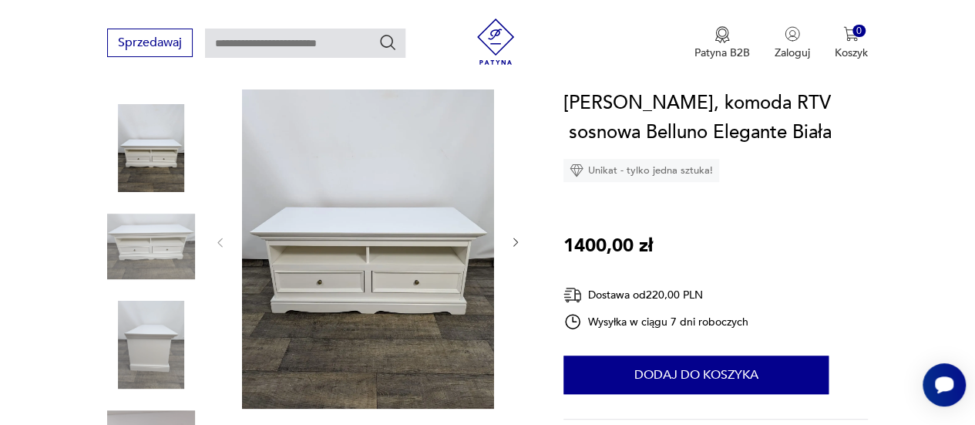
scroll to position [176, 0]
